Goal: Transaction & Acquisition: Download file/media

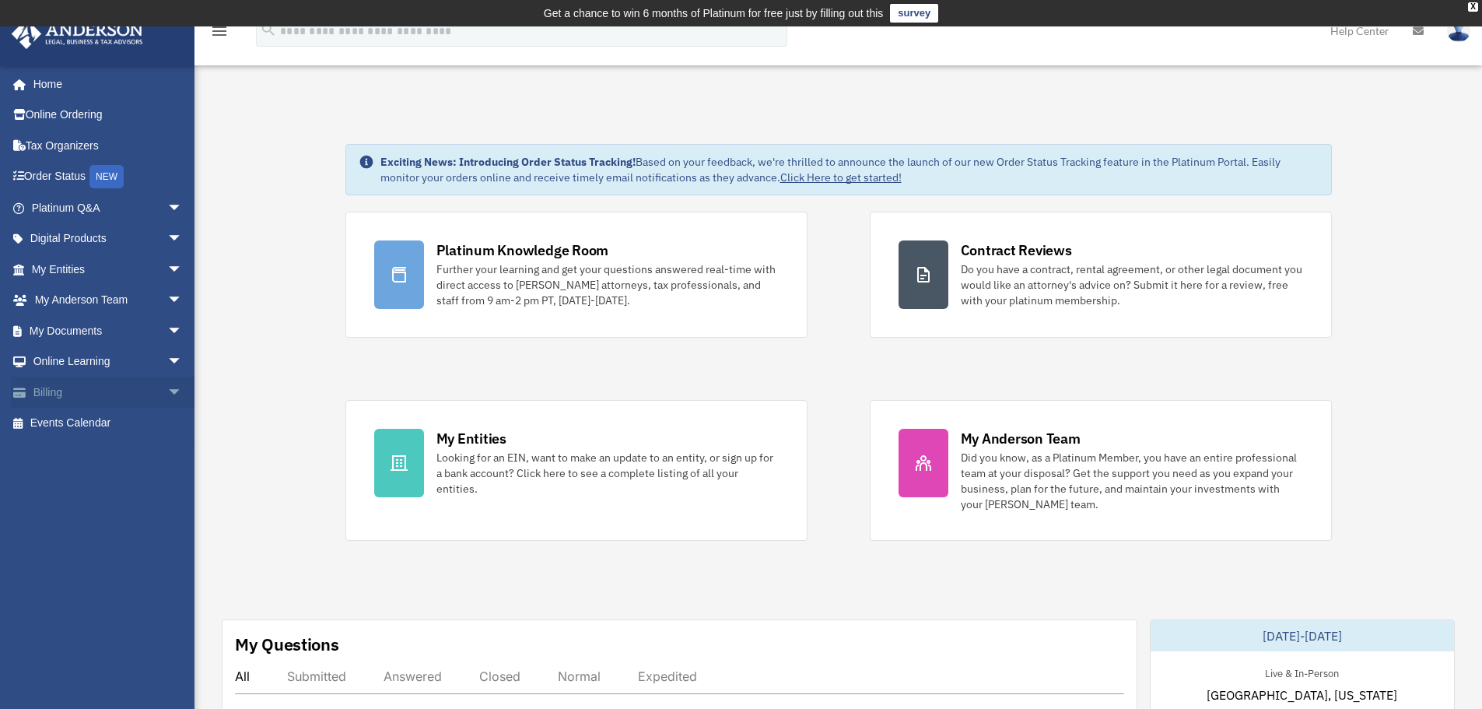
click at [137, 394] on link "Billing arrow_drop_down" at bounding box center [108, 392] width 195 height 31
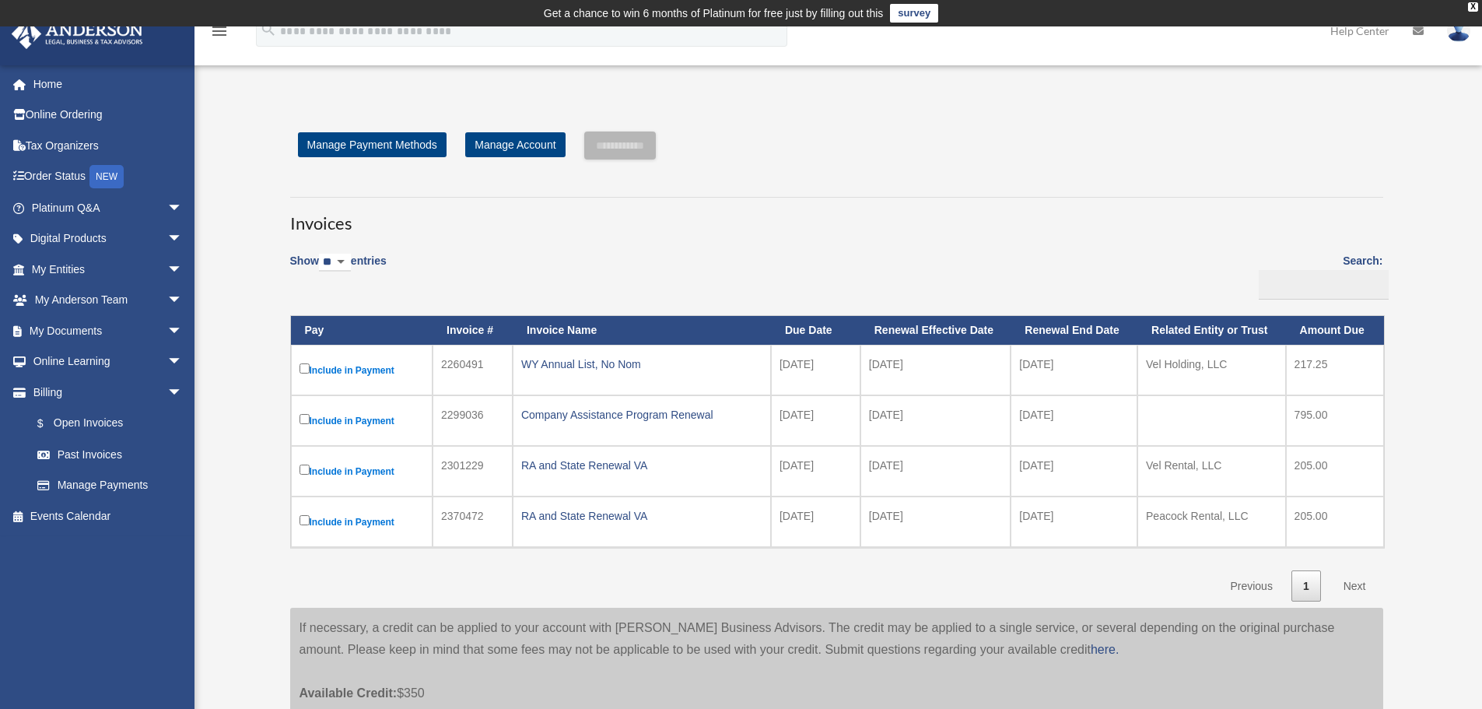
click at [996, 178] on div "**********" at bounding box center [837, 434] width 1117 height 605
click at [910, 202] on h3 "Invoices" at bounding box center [836, 216] width 1093 height 39
click at [49, 83] on link "Home" at bounding box center [108, 83] width 195 height 31
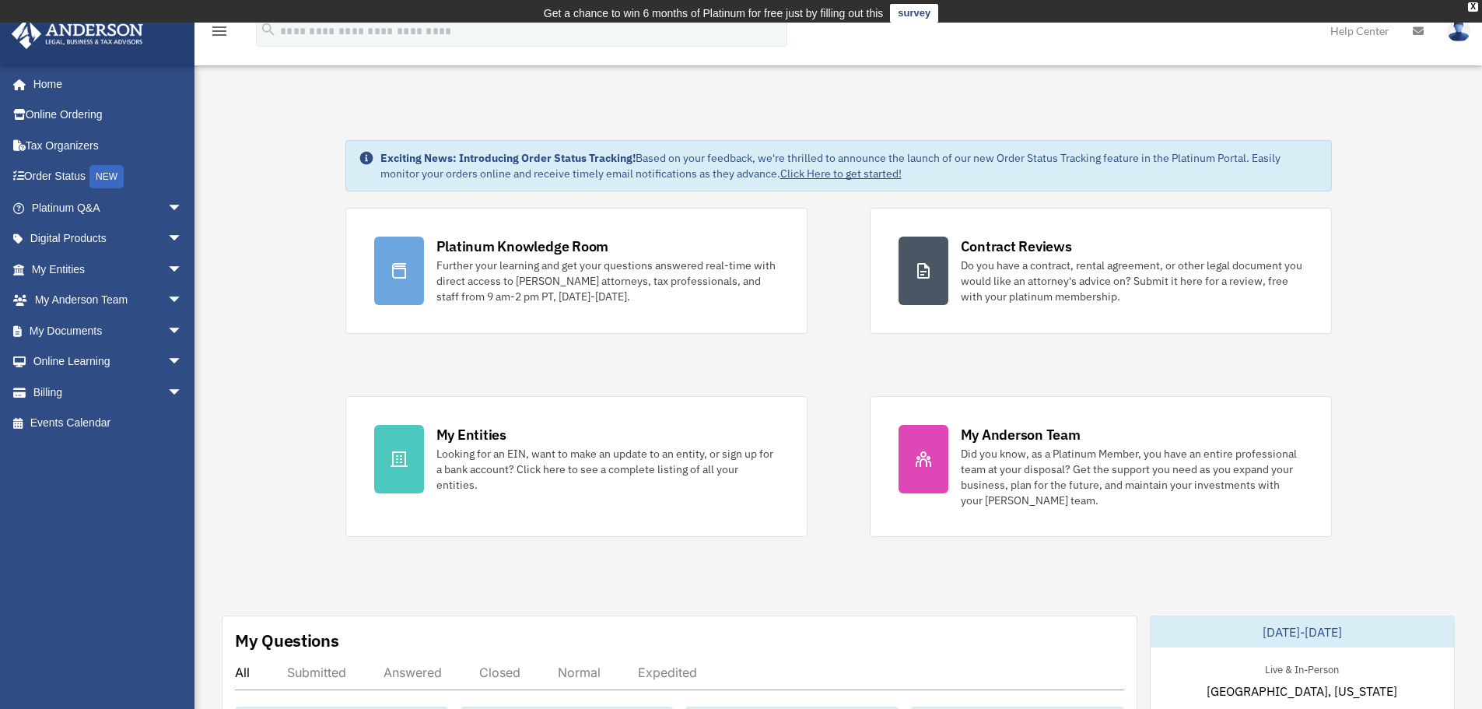
click at [73, 324] on link "My Documents arrow_drop_down" at bounding box center [108, 330] width 195 height 31
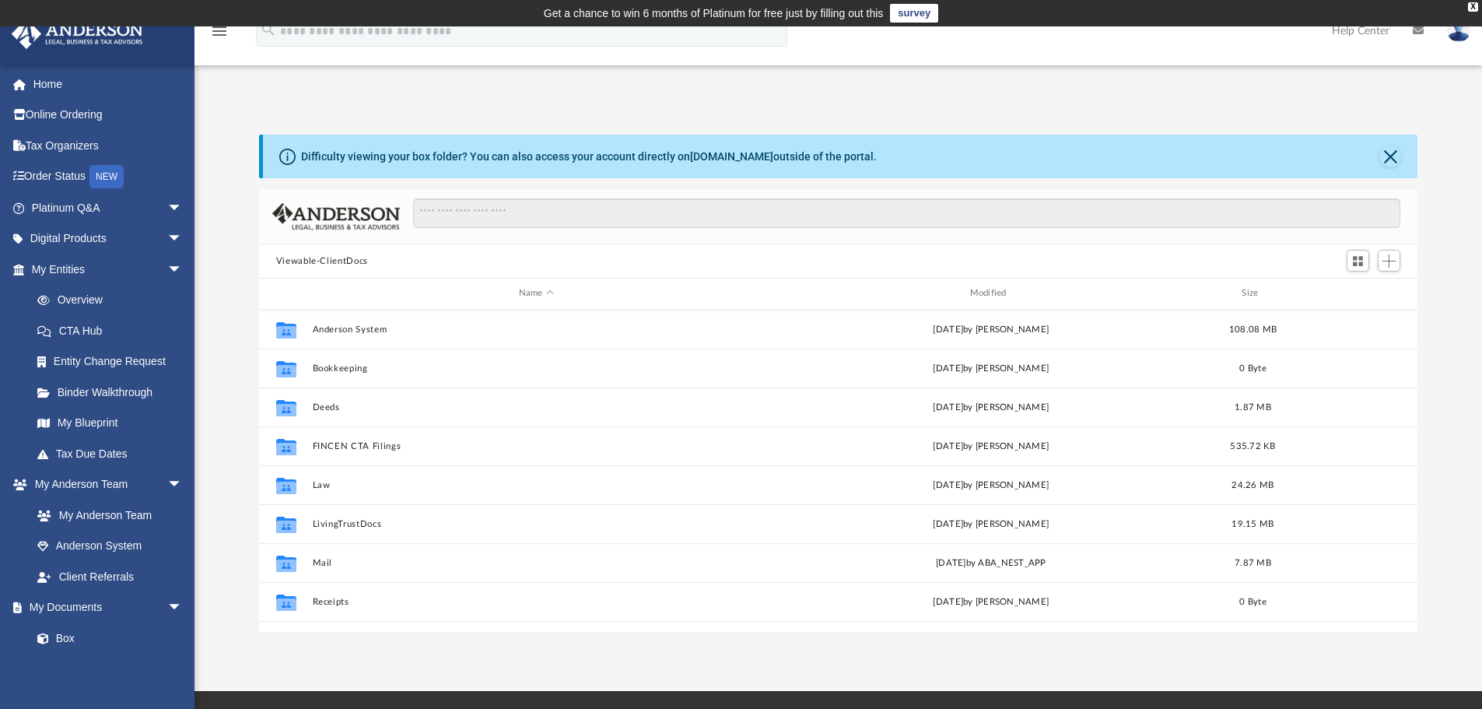
scroll to position [342, 1147]
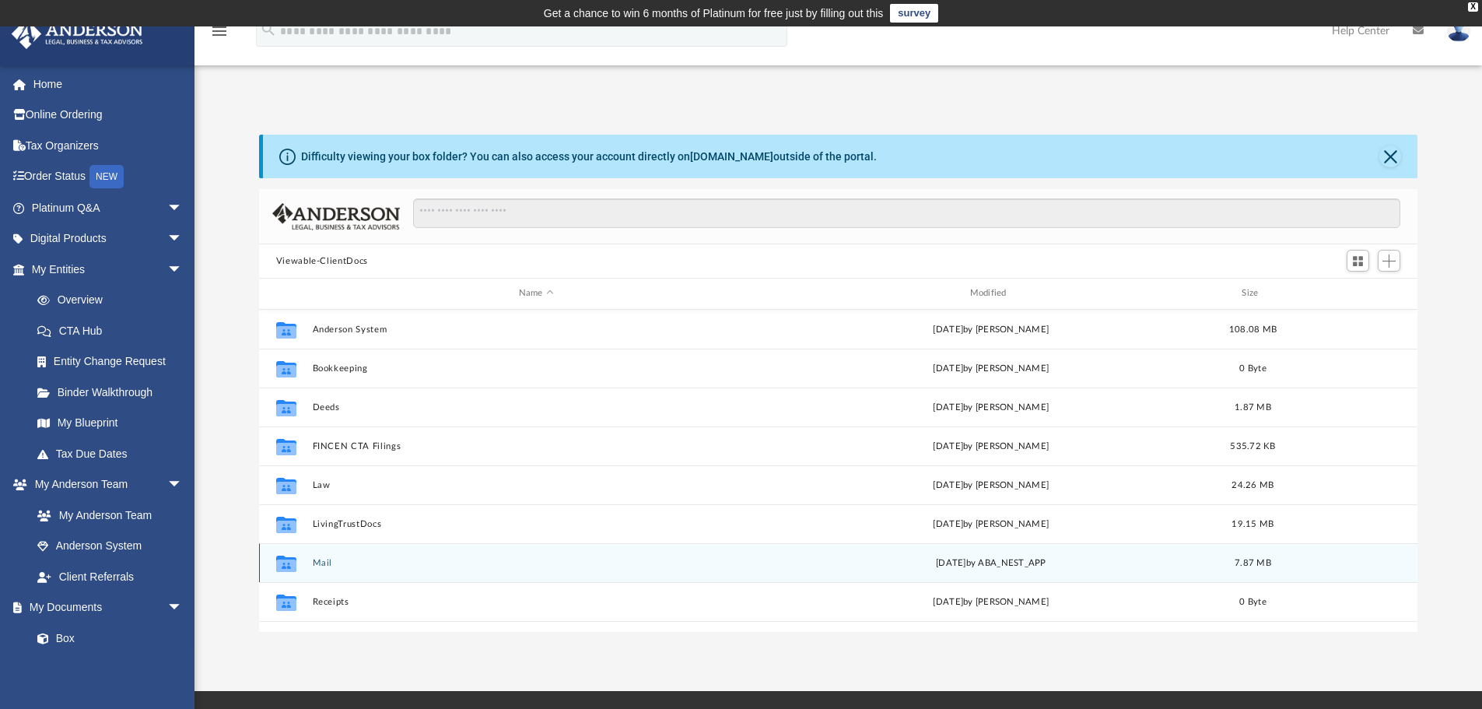
click at [319, 563] on button "Mail" at bounding box center [536, 563] width 448 height 10
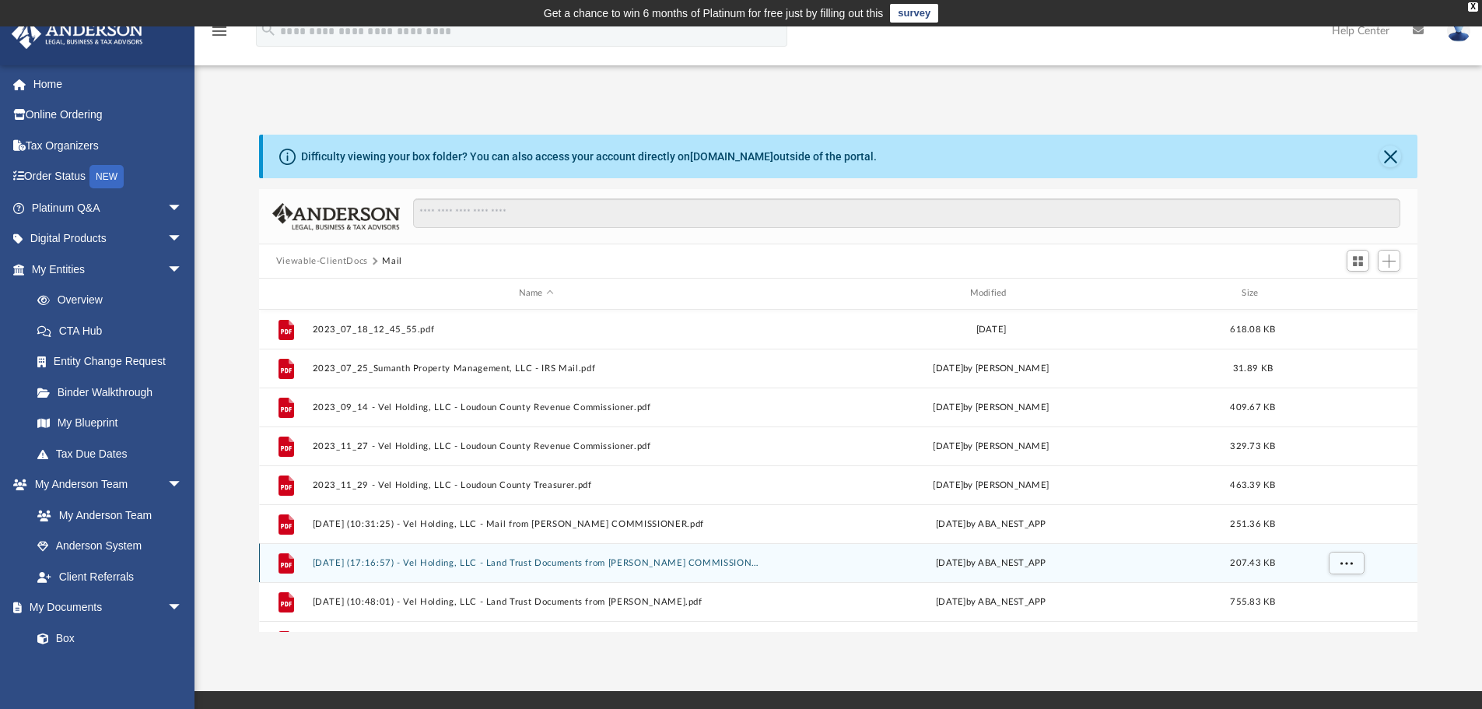
click at [316, 564] on button "2024.08.15 (17:16:57) - Vel Holding, LLC - Land Trust Documents from ROBERT S. …" at bounding box center [536, 563] width 448 height 10
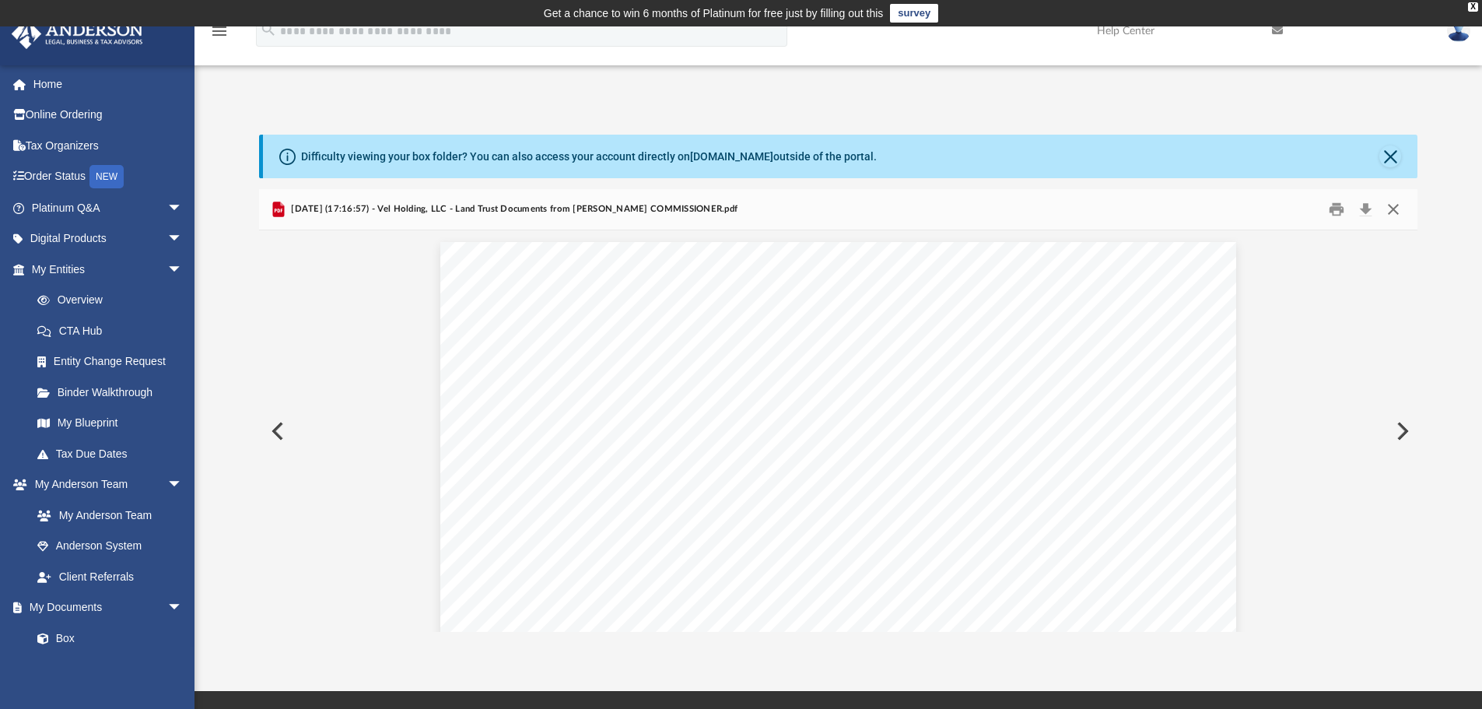
click at [1391, 209] on button "Close" at bounding box center [1394, 210] width 28 height 24
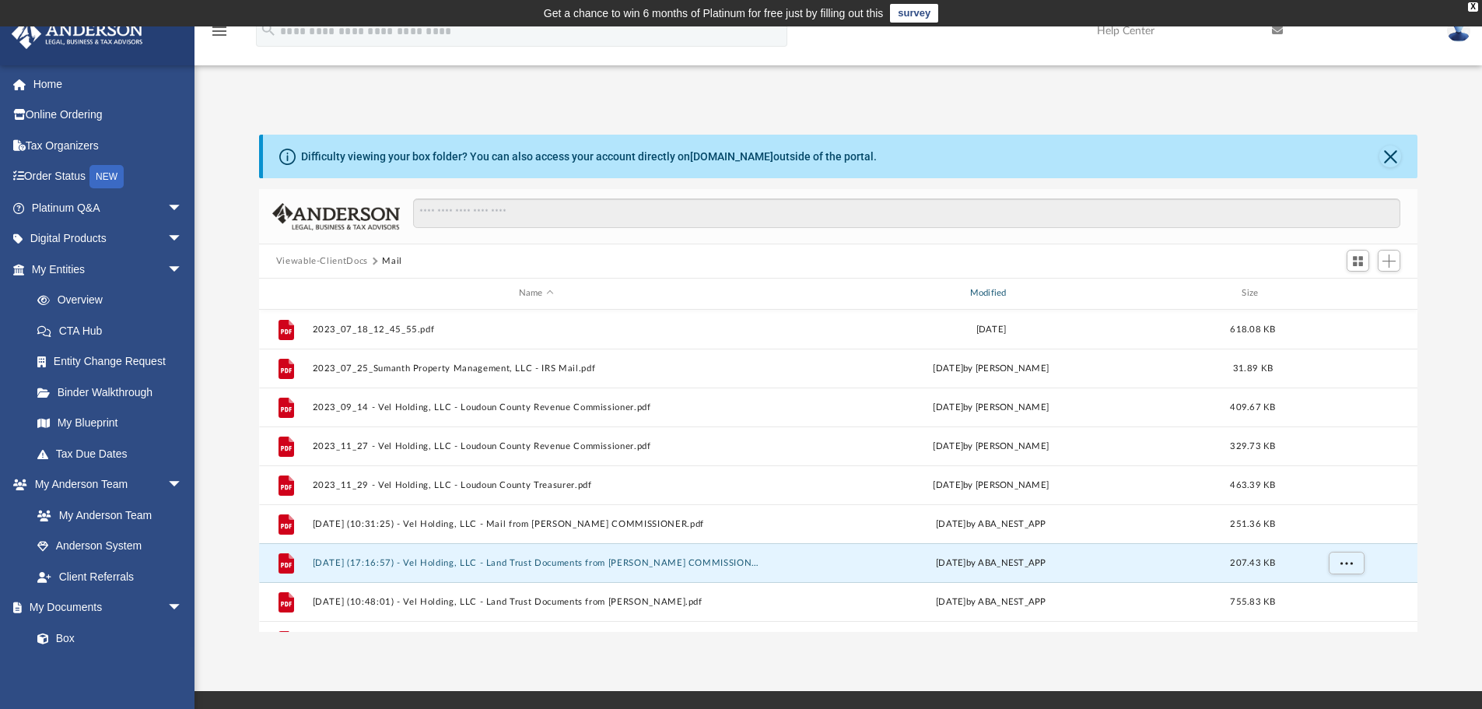
click at [988, 289] on div "Modified" at bounding box center [990, 293] width 448 height 14
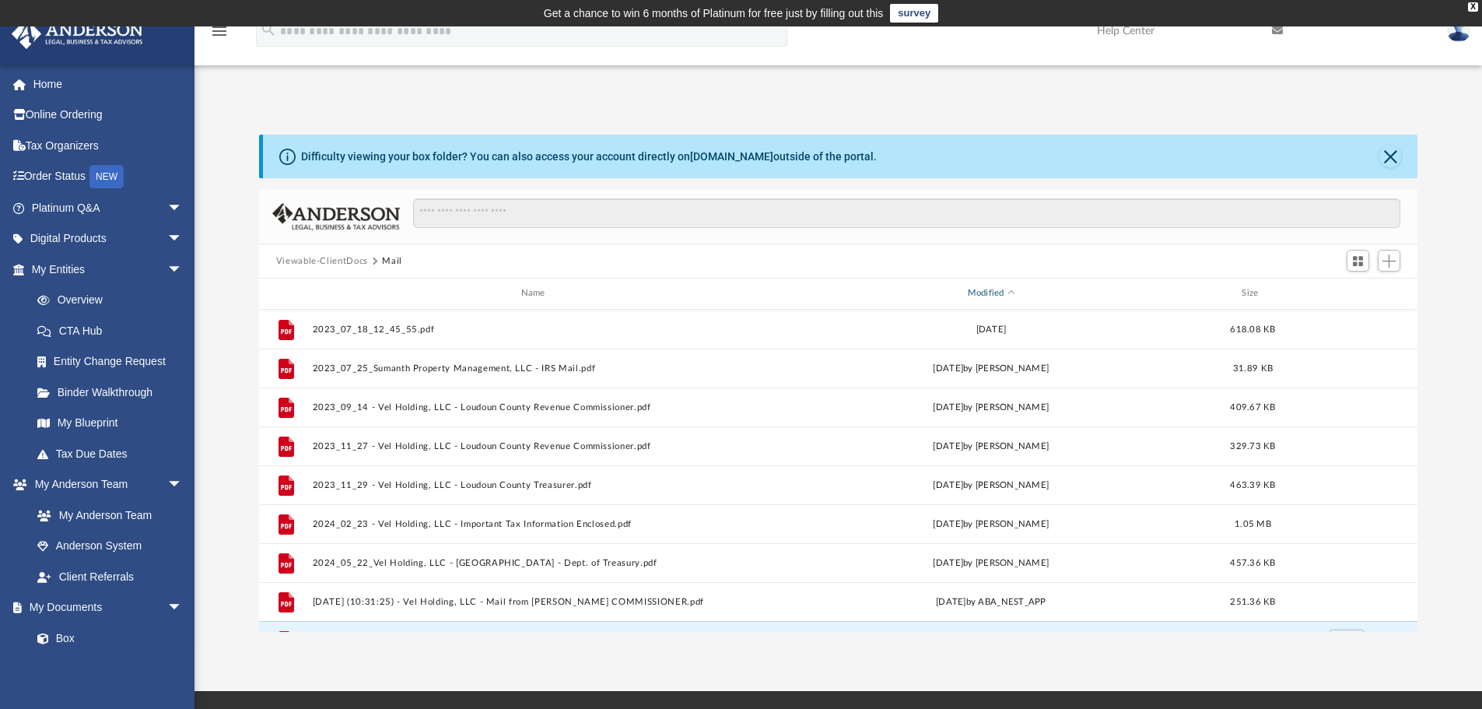
click at [988, 289] on div "Modified" at bounding box center [990, 293] width 448 height 14
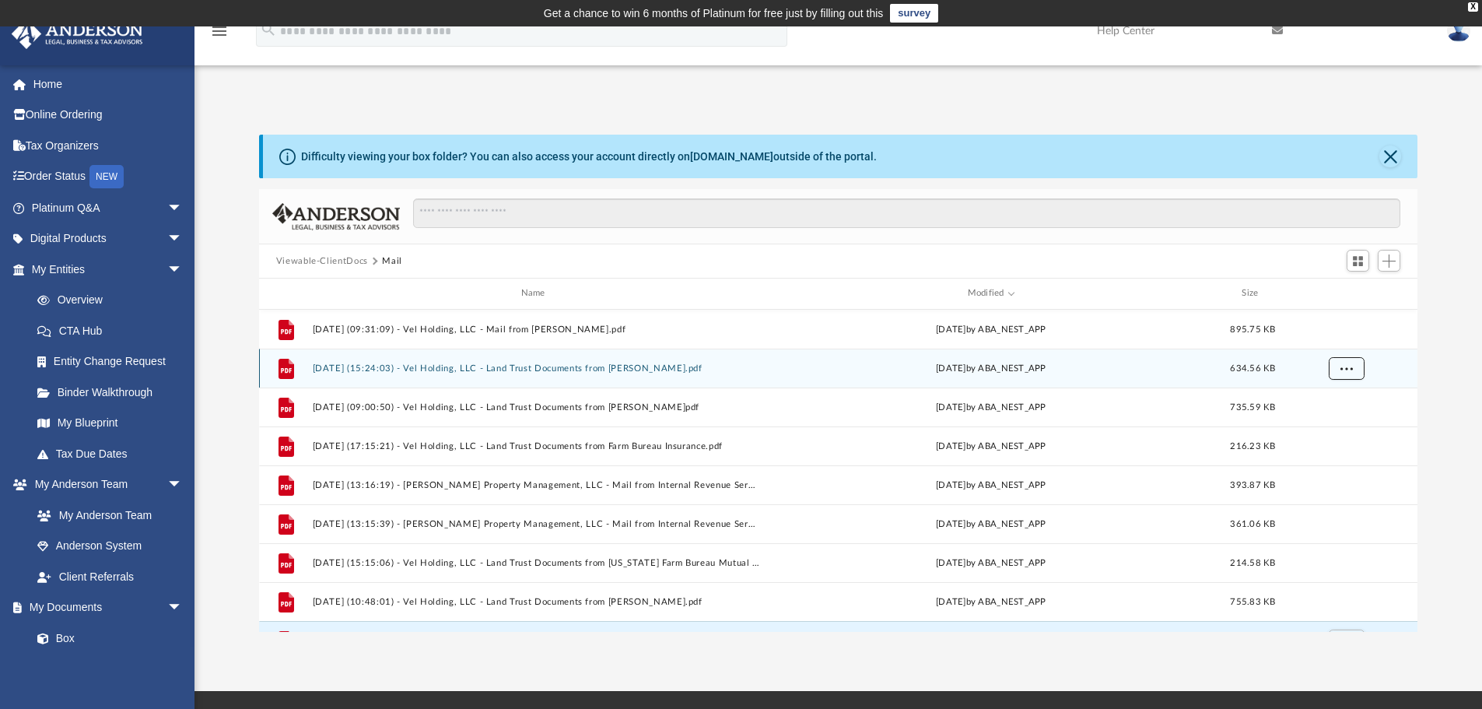
click at [1353, 367] on button "More options" at bounding box center [1346, 367] width 36 height 23
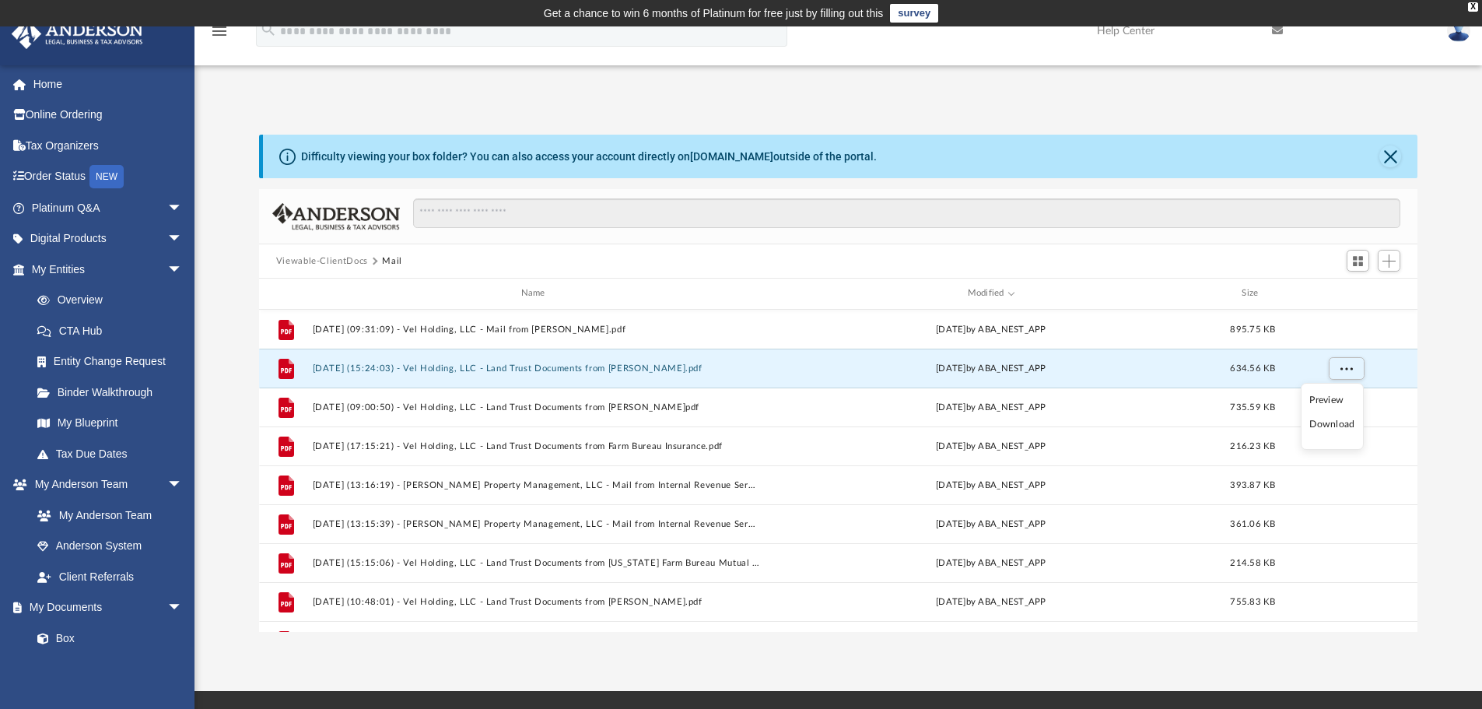
click at [1335, 423] on li "Download" at bounding box center [1332, 424] width 45 height 16
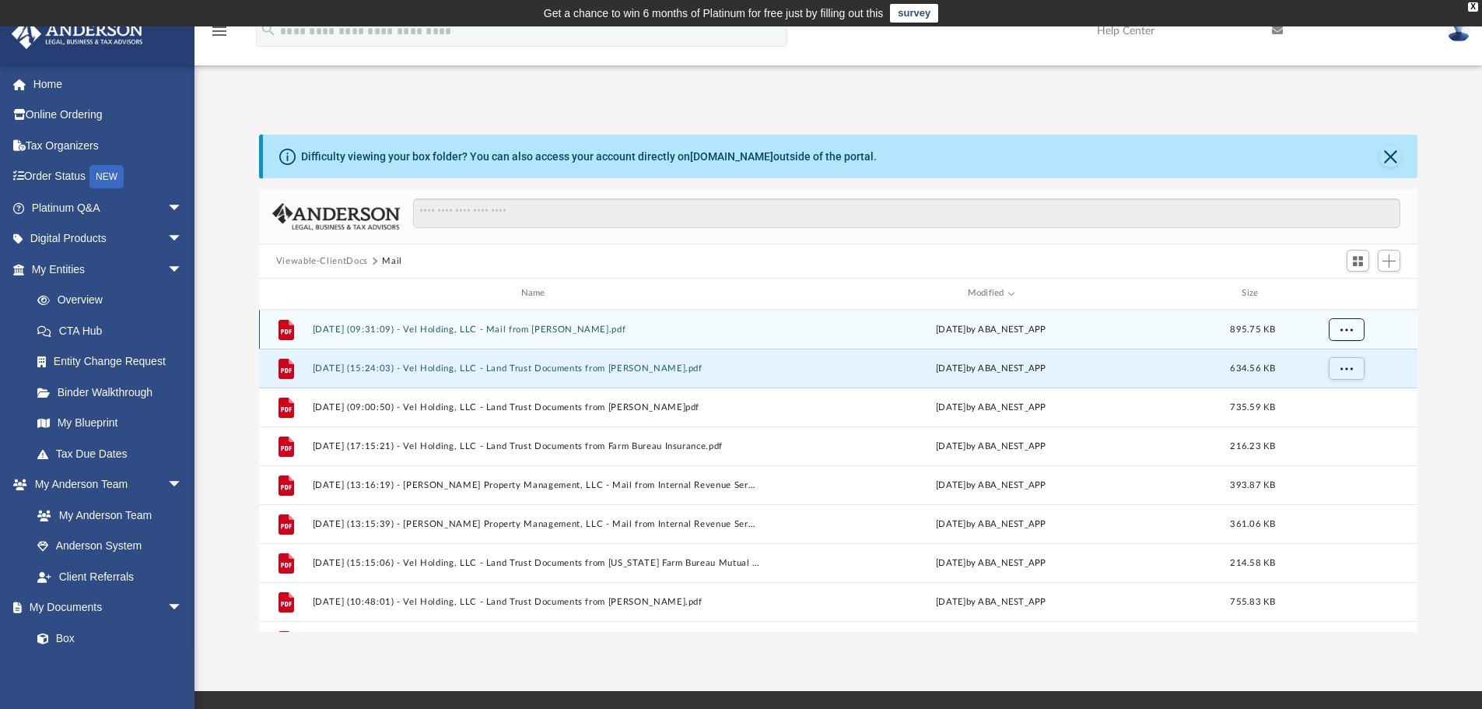
click at [1348, 333] on button "More options" at bounding box center [1346, 328] width 36 height 23
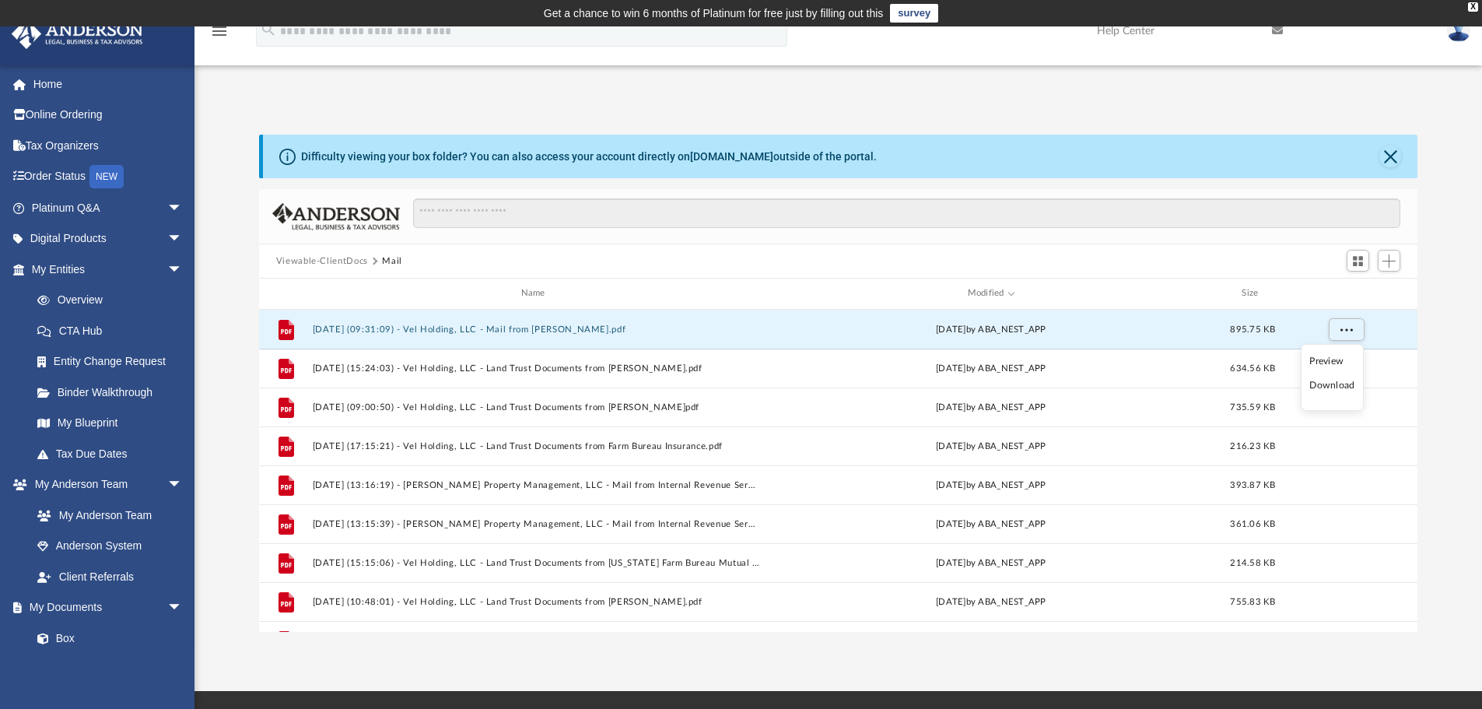
click at [1316, 388] on li "Download" at bounding box center [1332, 385] width 45 height 16
